Goal: Task Accomplishment & Management: Complete application form

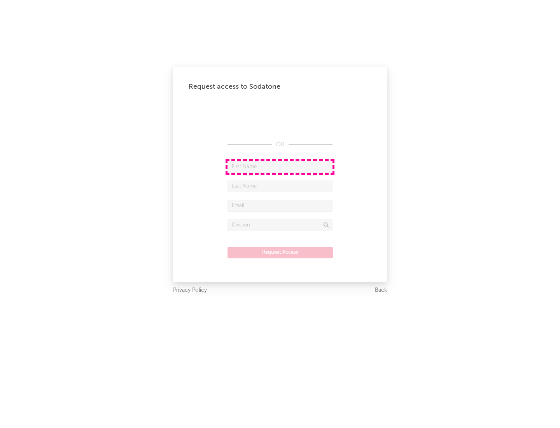
click at [280, 166] on input "text" at bounding box center [279, 167] width 105 height 12
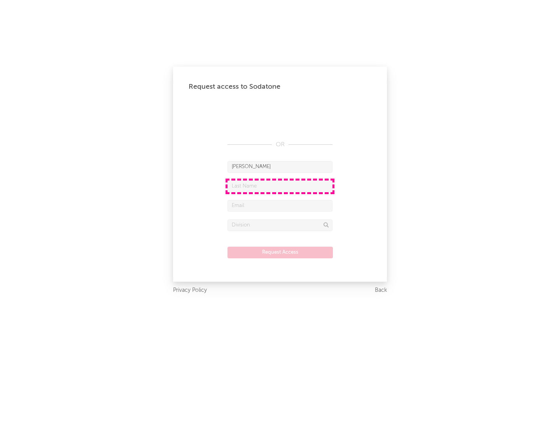
type input "[PERSON_NAME]"
click at [280, 186] on input "text" at bounding box center [279, 186] width 105 height 12
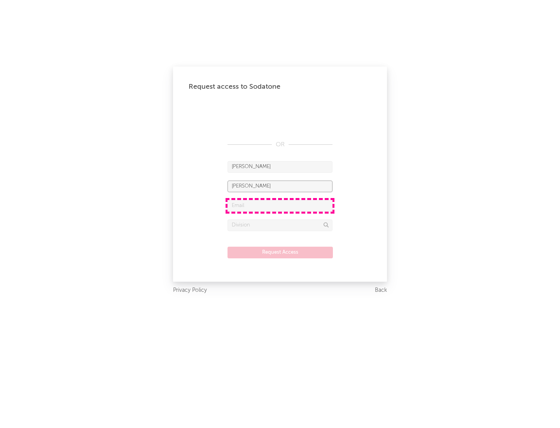
type input "[PERSON_NAME]"
click at [280, 205] on input "text" at bounding box center [279, 206] width 105 height 12
type input "[EMAIL_ADDRESS][DOMAIN_NAME]"
click at [280, 225] on input "text" at bounding box center [279, 225] width 105 height 12
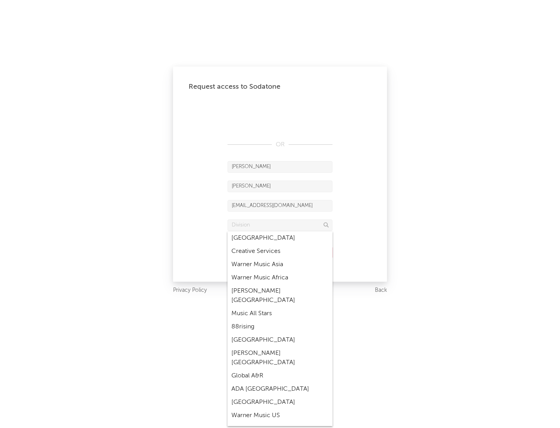
click at [280, 307] on div "Music All Stars" at bounding box center [279, 313] width 105 height 13
type input "Music All Stars"
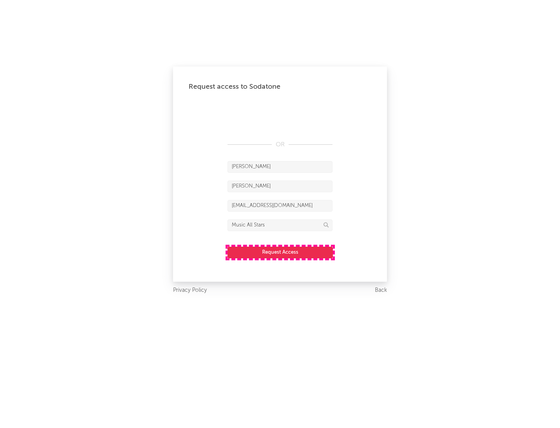
click at [280, 252] on button "Request Access" at bounding box center [279, 253] width 105 height 12
